Goal: Task Accomplishment & Management: Use online tool/utility

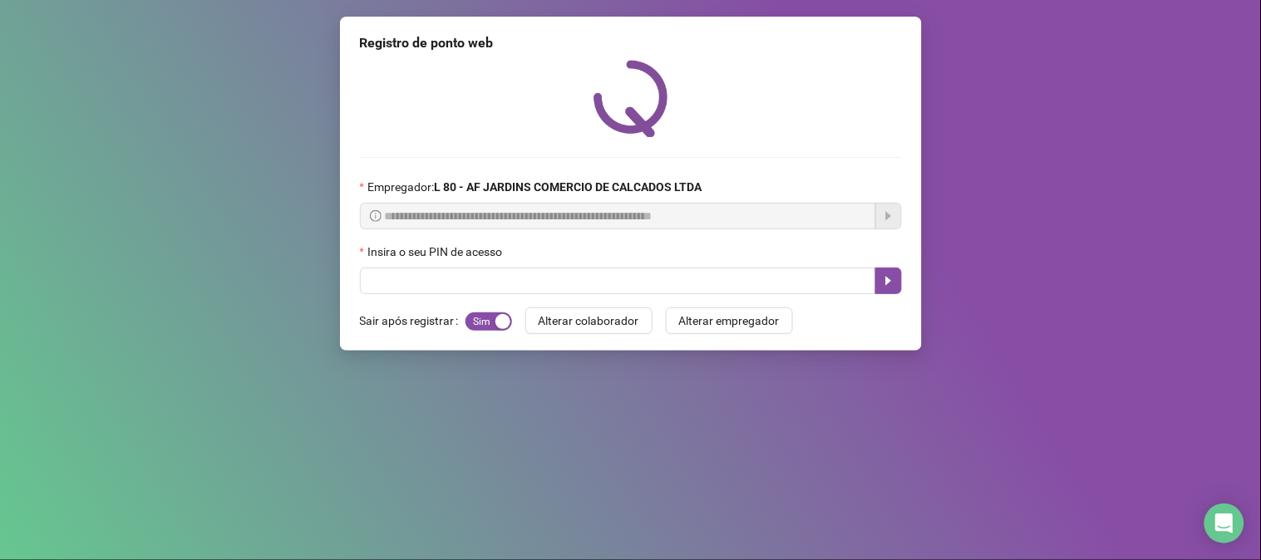
click at [646, 286] on input "text" at bounding box center [618, 281] width 516 height 27
type input "*****"
click at [887, 288] on icon "caret-right" at bounding box center [888, 280] width 13 height 13
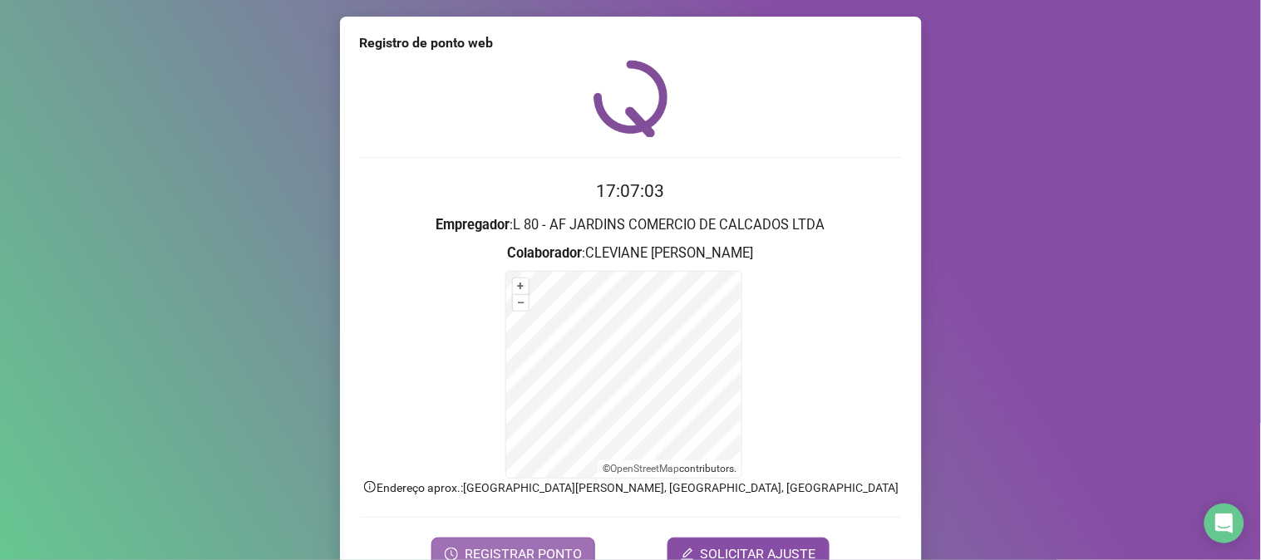
click at [532, 557] on span "REGISTRAR PONTO" at bounding box center [523, 555] width 117 height 20
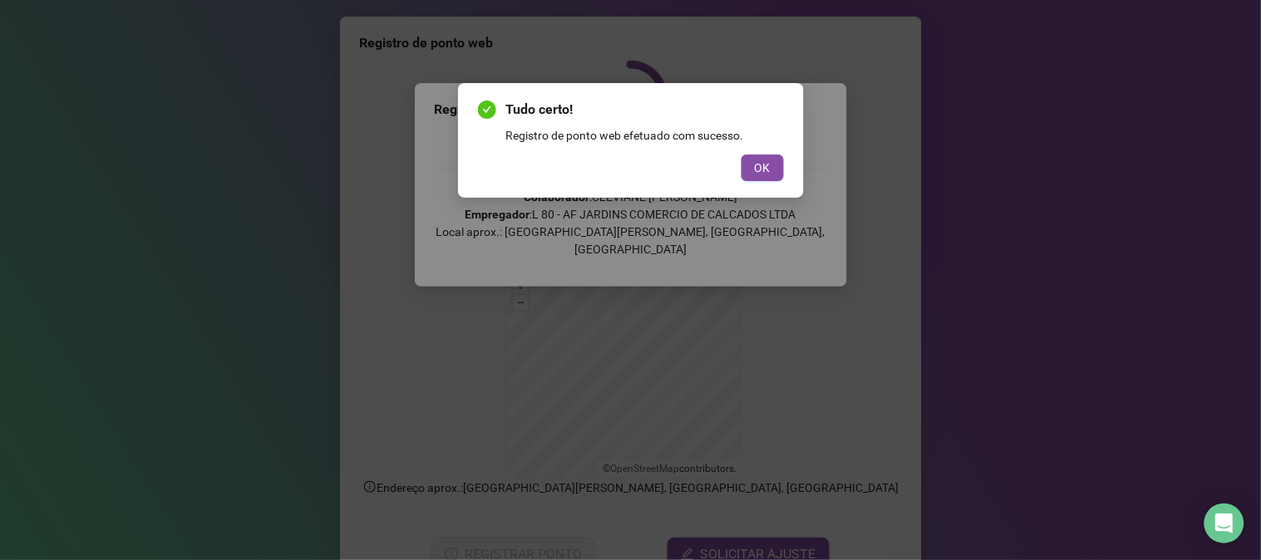
click at [737, 160] on div "OK" at bounding box center [631, 168] width 306 height 27
click at [752, 169] on button "OK" at bounding box center [763, 168] width 42 height 27
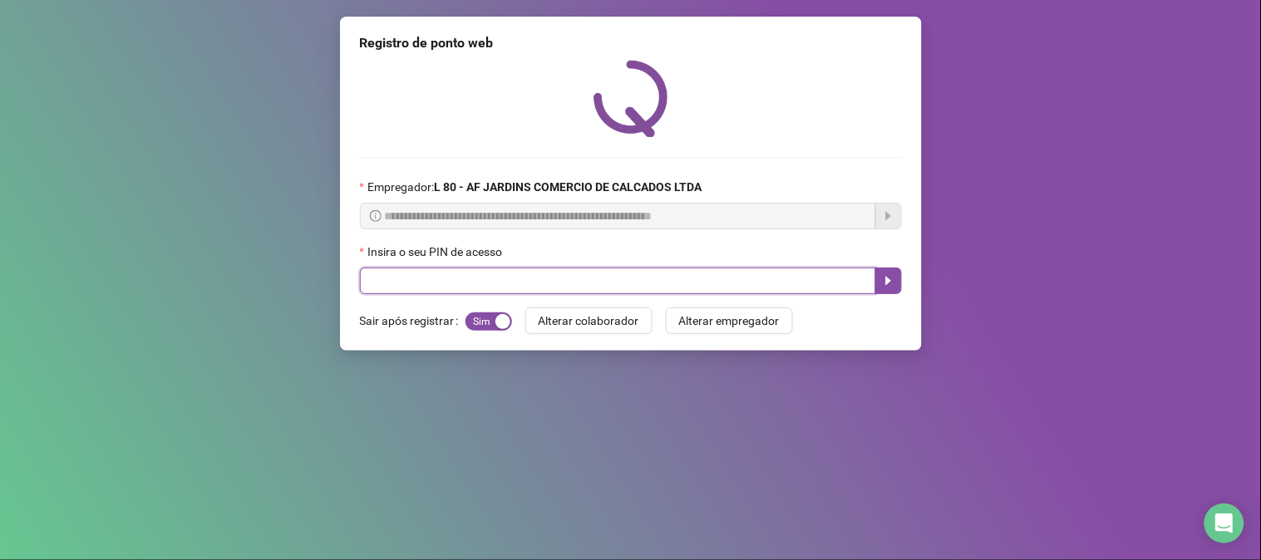
click at [513, 279] on input "text" at bounding box center [618, 281] width 516 height 27
type input "*****"
click at [900, 286] on button "button" at bounding box center [888, 281] width 27 height 27
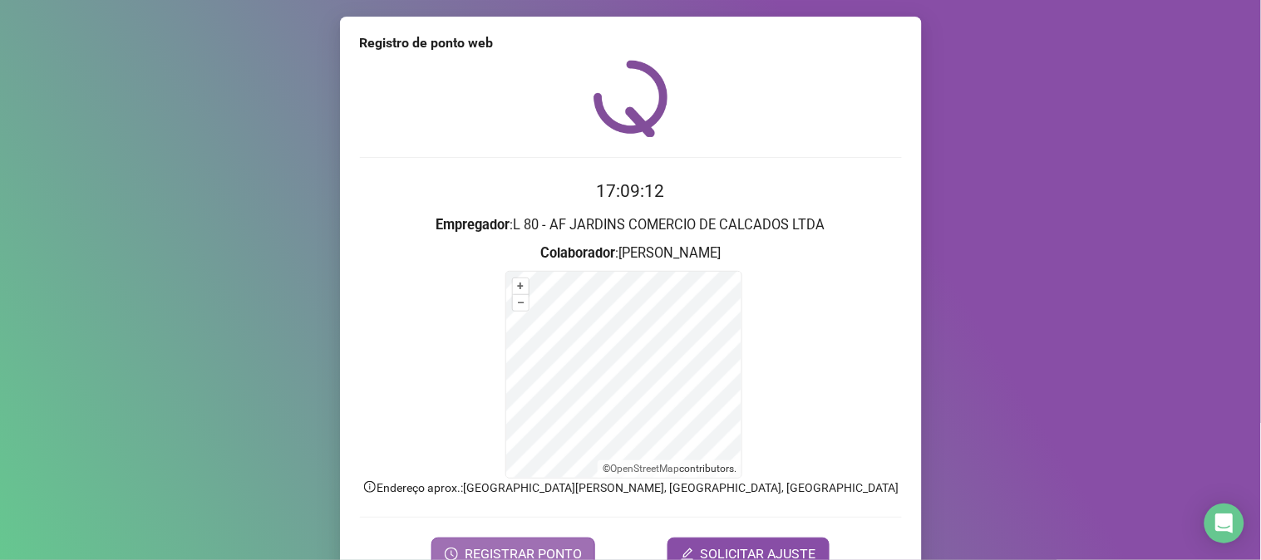
click at [557, 550] on span "REGISTRAR PONTO" at bounding box center [523, 555] width 117 height 20
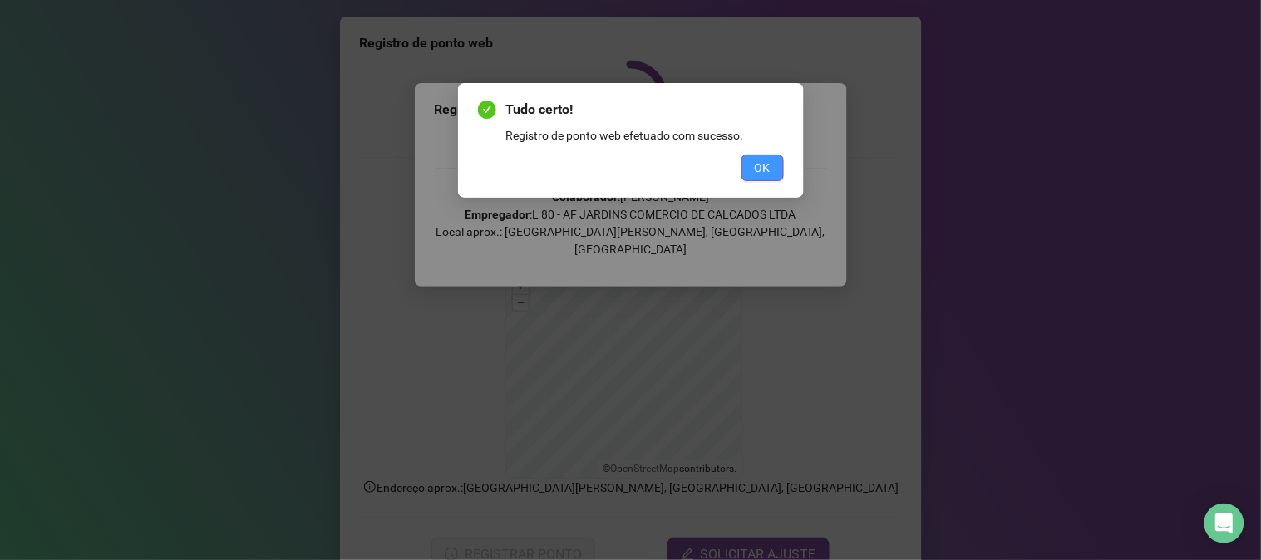
click at [773, 168] on button "OK" at bounding box center [763, 168] width 42 height 27
